Goal: Find contact information: Find contact information

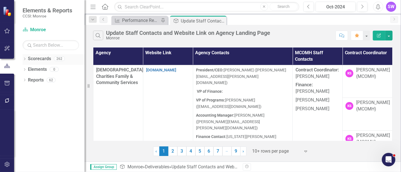
click at [25, 60] on icon "Dropdown" at bounding box center [25, 59] width 4 height 3
click at [28, 70] on icon "Dropdown" at bounding box center [27, 69] width 4 height 3
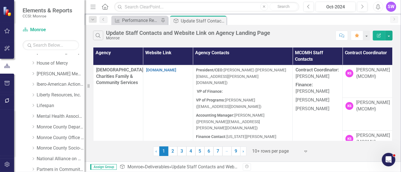
scroll to position [151, 0]
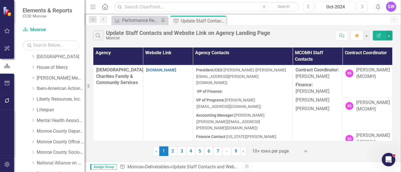
click at [349, 7] on div "Oct-2024" at bounding box center [335, 7] width 36 height 7
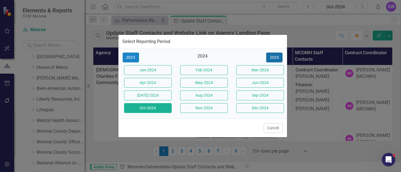
click at [279, 56] on button "2025" at bounding box center [274, 58] width 16 height 10
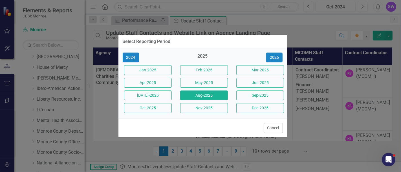
click at [209, 98] on button "Aug-2025" at bounding box center [204, 96] width 48 height 10
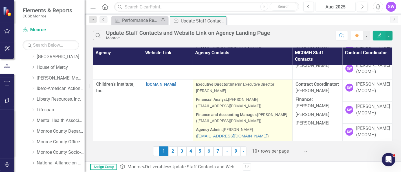
scroll to position [236, 0]
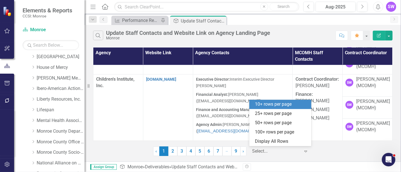
click at [278, 150] on div at bounding box center [276, 152] width 48 height 8
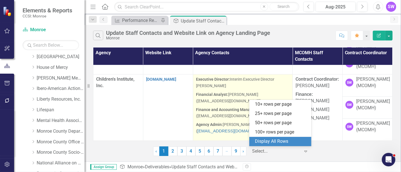
click at [279, 141] on div "Display All Rows" at bounding box center [281, 142] width 53 height 6
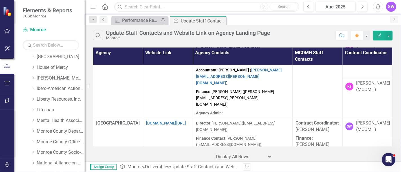
scroll to position [2082, 0]
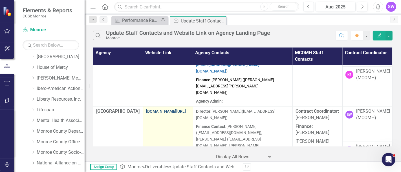
click at [163, 109] on link "[DOMAIN_NAME][URL]" at bounding box center [166, 111] width 40 height 5
drag, startPoint x: 182, startPoint y: 94, endPoint x: 145, endPoint y: 92, distance: 36.6
click at [146, 108] on p "[DOMAIN_NAME][URL]" at bounding box center [168, 111] width 44 height 6
copy link "[DOMAIN_NAME][URL]"
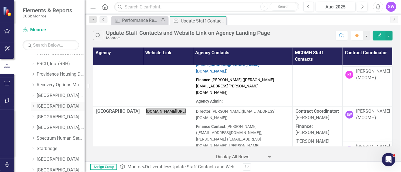
scroll to position [308, 0]
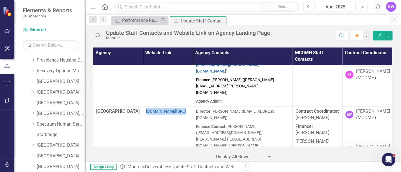
drag, startPoint x: 39, startPoint y: 92, endPoint x: 55, endPoint y: 95, distance: 16.6
click at [39, 92] on link "[GEOGRAPHIC_DATA]" at bounding box center [61, 92] width 48 height 6
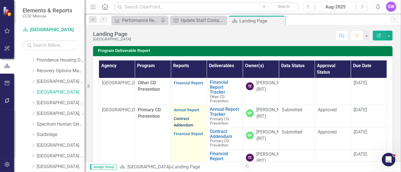
click at [184, 128] on link "Contract Addendum" at bounding box center [183, 122] width 19 height 11
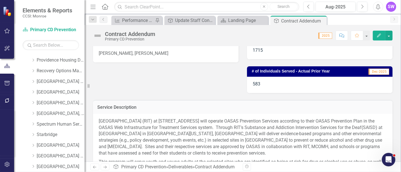
scroll to position [219, 0]
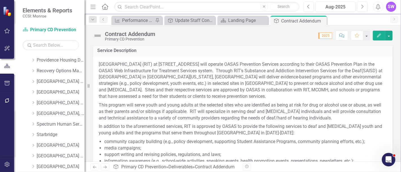
click at [187, 65] on p "[GEOGRAPHIC_DATA] (RIT) at [STREET_ADDRESS] will operate OASAS Prevention Servi…" at bounding box center [243, 81] width 288 height 40
click at [186, 65] on p "[GEOGRAPHIC_DATA] (RIT) at [STREET_ADDRESS] will operate OASAS Prevention Servi…" at bounding box center [243, 81] width 288 height 40
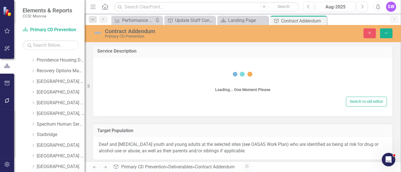
click at [186, 65] on div "Loading... One Moment Please" at bounding box center [243, 79] width 288 height 32
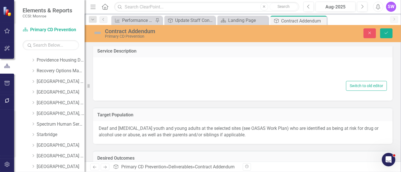
type textarea "<p>[GEOGRAPHIC_DATA] (RIT) at [STREET_ADDRESS] will operate OASAS Prevention Se…"
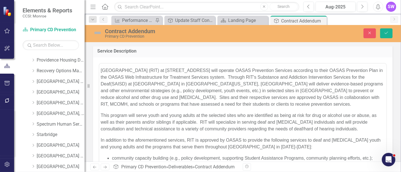
scroll to position [0, 0]
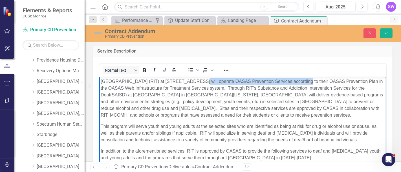
drag, startPoint x: 185, startPoint y: 81, endPoint x: 283, endPoint y: 81, distance: 98.6
click at [290, 82] on p "[GEOGRAPHIC_DATA] (RIT) at [STREET_ADDRESS] will operate OASAS Prevention Servi…" at bounding box center [242, 98] width 284 height 41
copy p "[STREET_ADDRESS]"
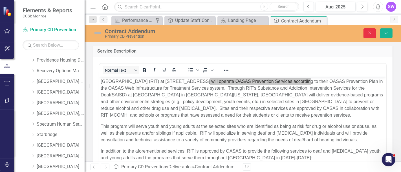
click at [370, 33] on icon "Close" at bounding box center [369, 33] width 5 height 4
